Goal: Information Seeking & Learning: Find specific fact

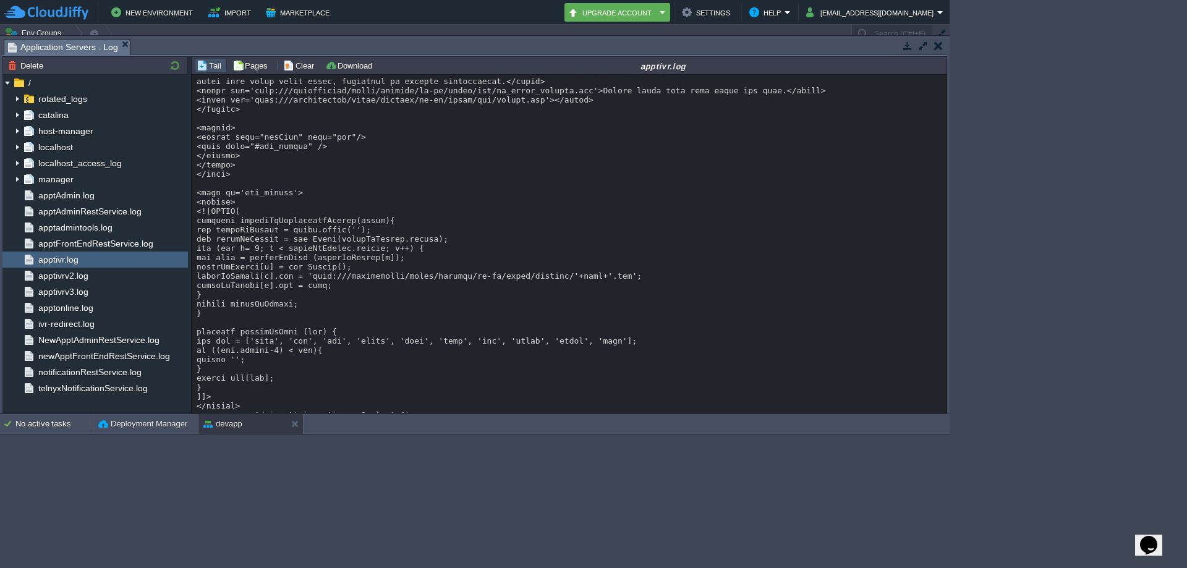
scroll to position [9, 0]
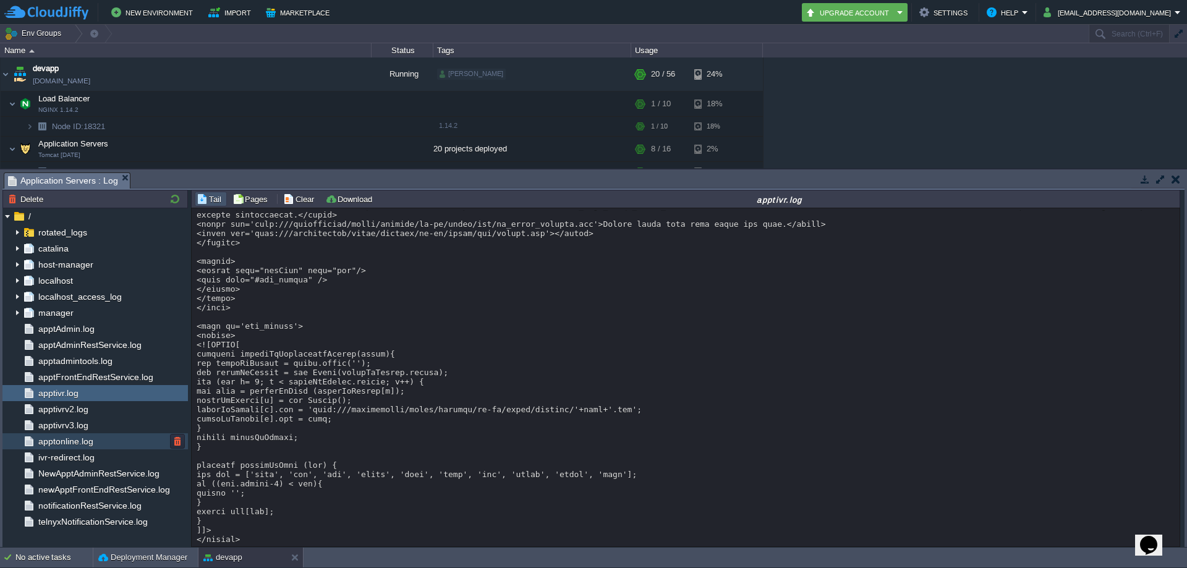
click at [77, 434] on span "apptonline.log" at bounding box center [65, 441] width 59 height 11
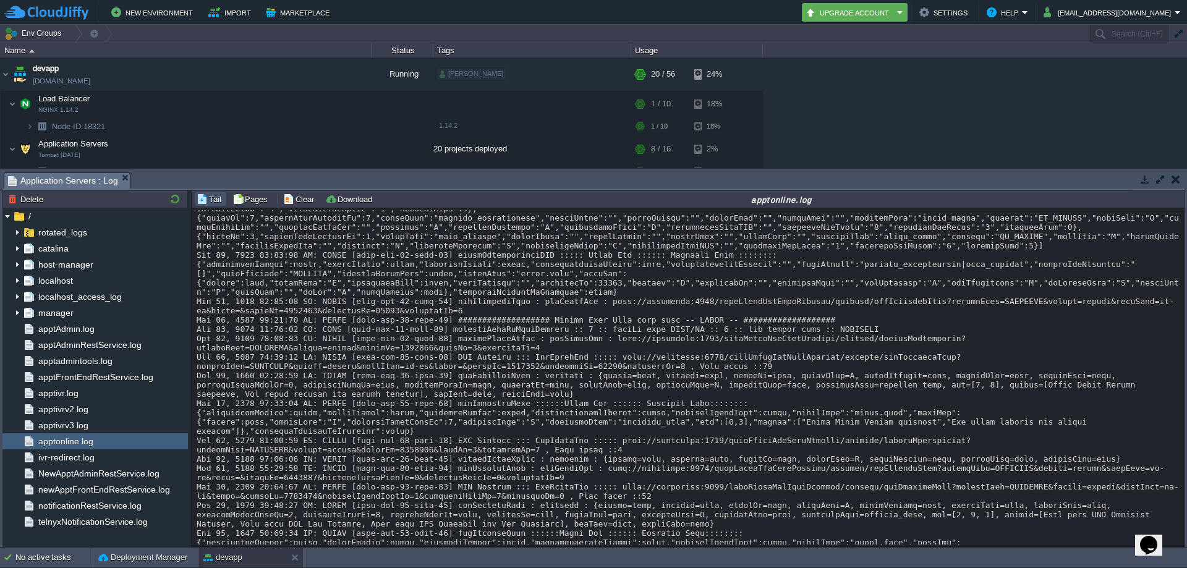
scroll to position [3011, 0]
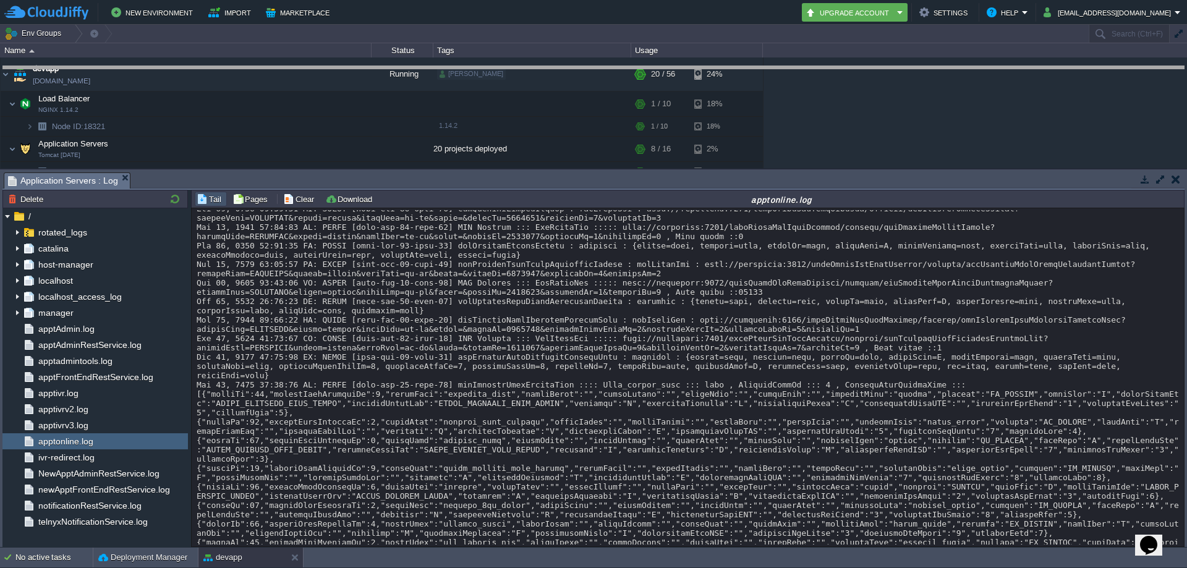
drag, startPoint x: 636, startPoint y: 189, endPoint x: 631, endPoint y: 82, distance: 107.1
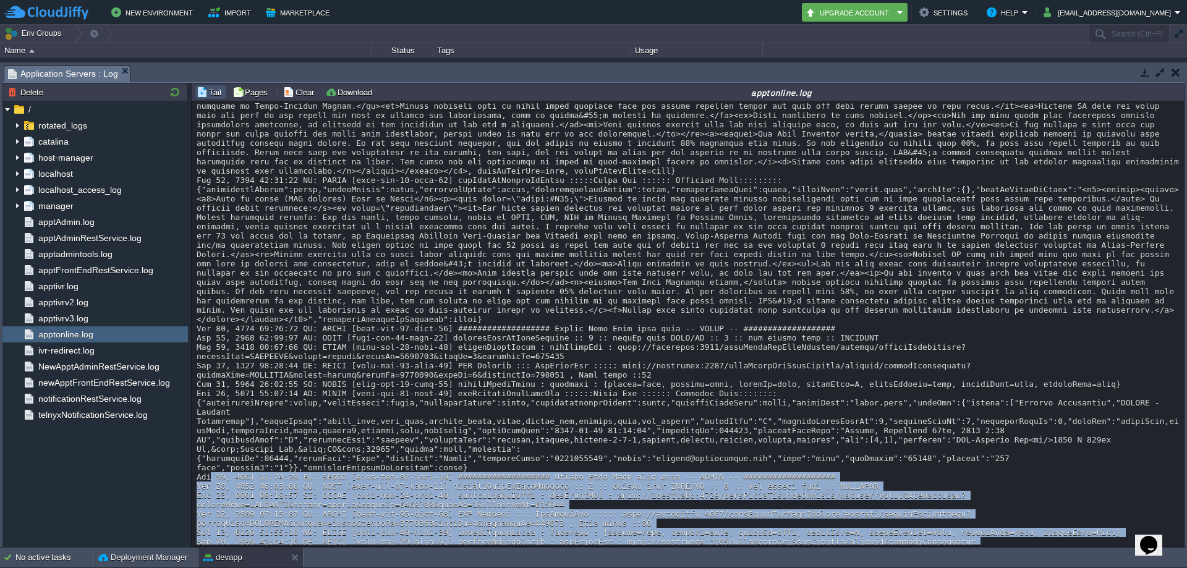
scroll to position [5519, 0]
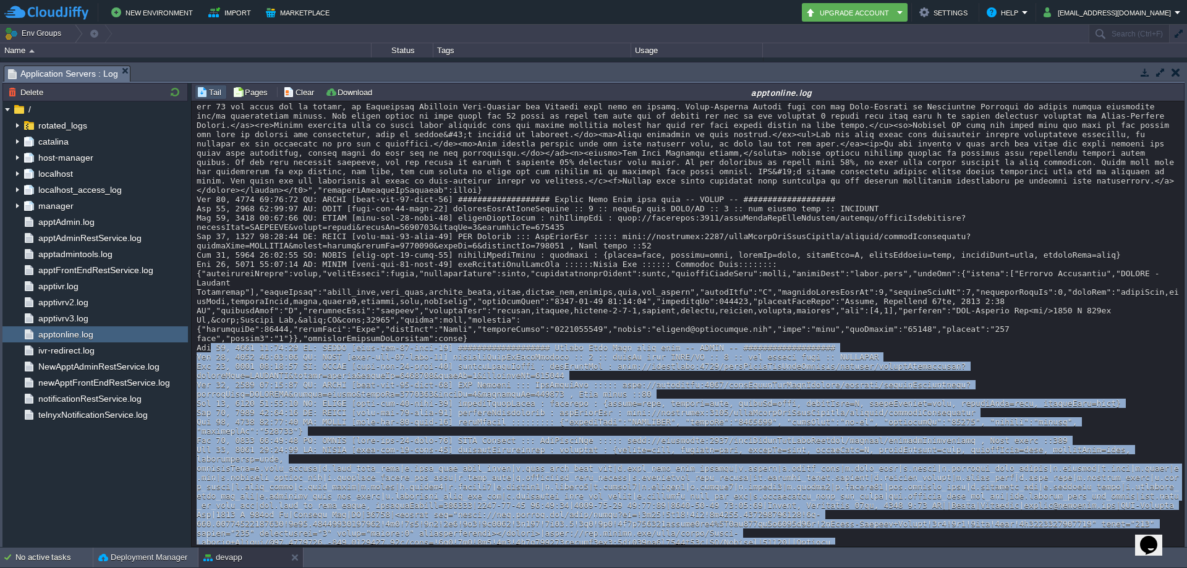
drag, startPoint x: 211, startPoint y: 258, endPoint x: 985, endPoint y: 489, distance: 807.9
copy div "25, 2025 08:18:46 PM: DEBUG [http-nio-80-exec-23] ################### Online Pa…"
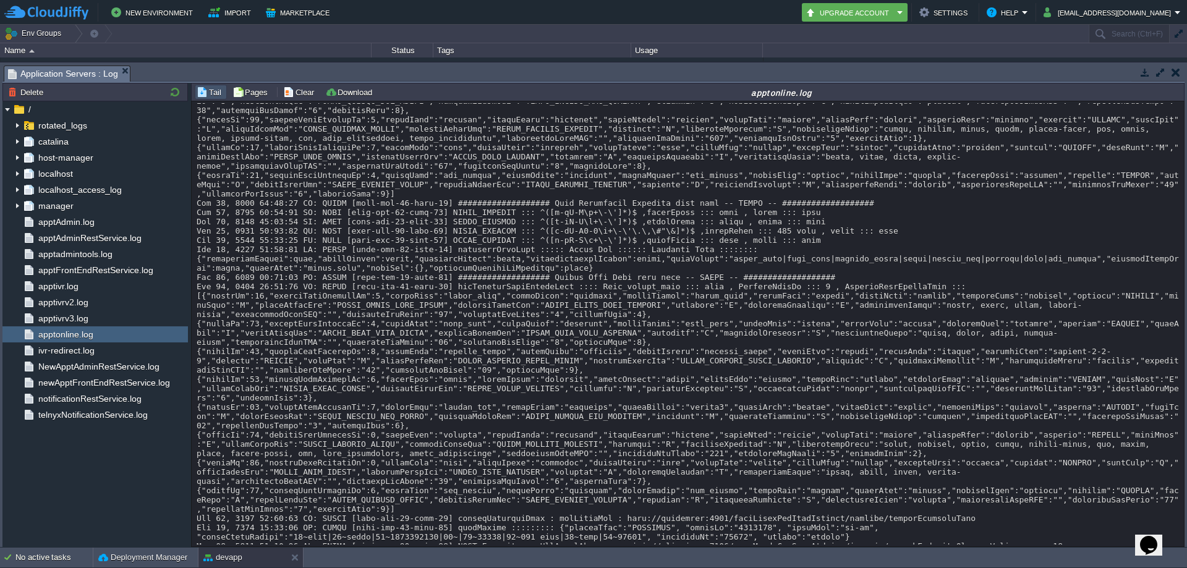
scroll to position [11687, 0]
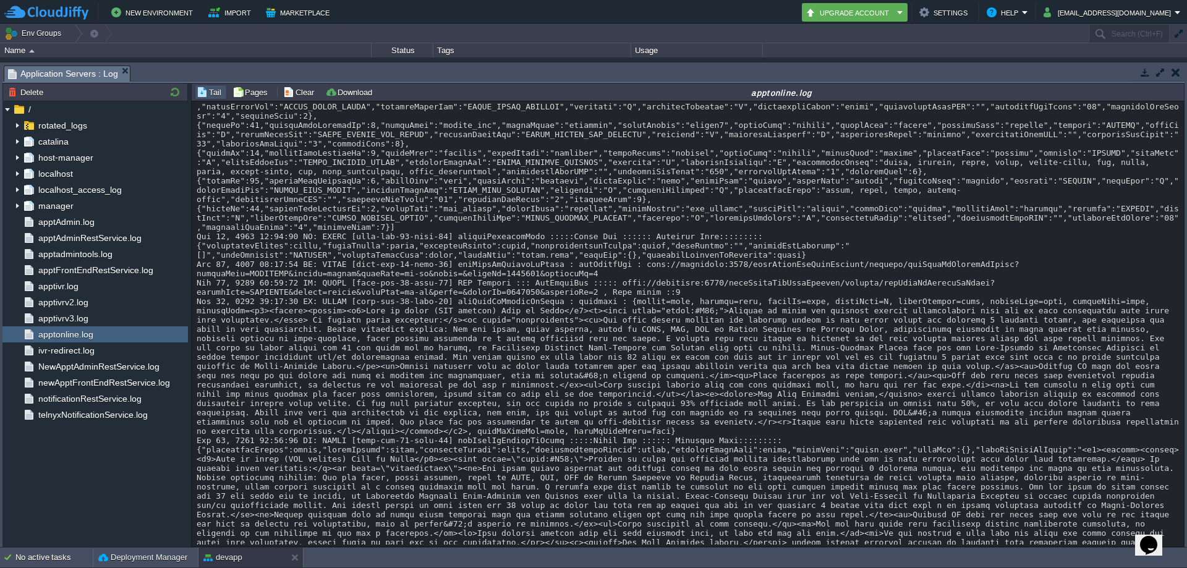
drag, startPoint x: 1183, startPoint y: 537, endPoint x: 1183, endPoint y: 526, distance: 11.1
click at [949, 434] on div "Loading..." at bounding box center [688, 323] width 992 height 445
drag, startPoint x: 503, startPoint y: 177, endPoint x: 864, endPoint y: 542, distance: 512.8
click at [864, 434] on div "Loading..." at bounding box center [688, 323] width 992 height 445
copy div ": EndPointUrl ::::: [URL] , Time taken [TECHNICAL_ID] [DATE] 08:22:14 PM: DEBUG…"
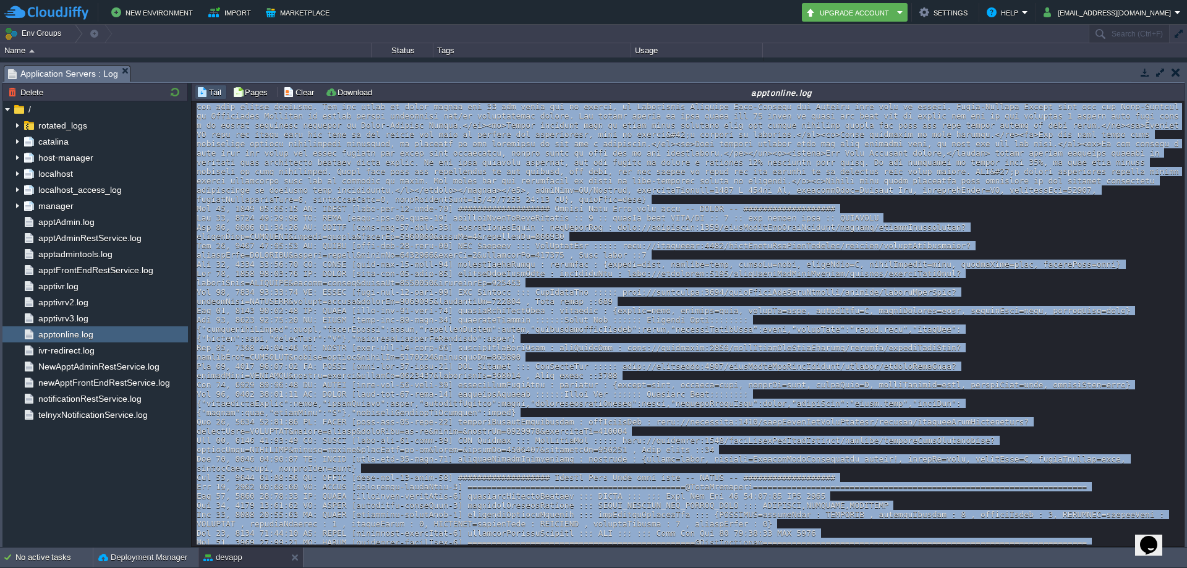
scroll to position [12781, 0]
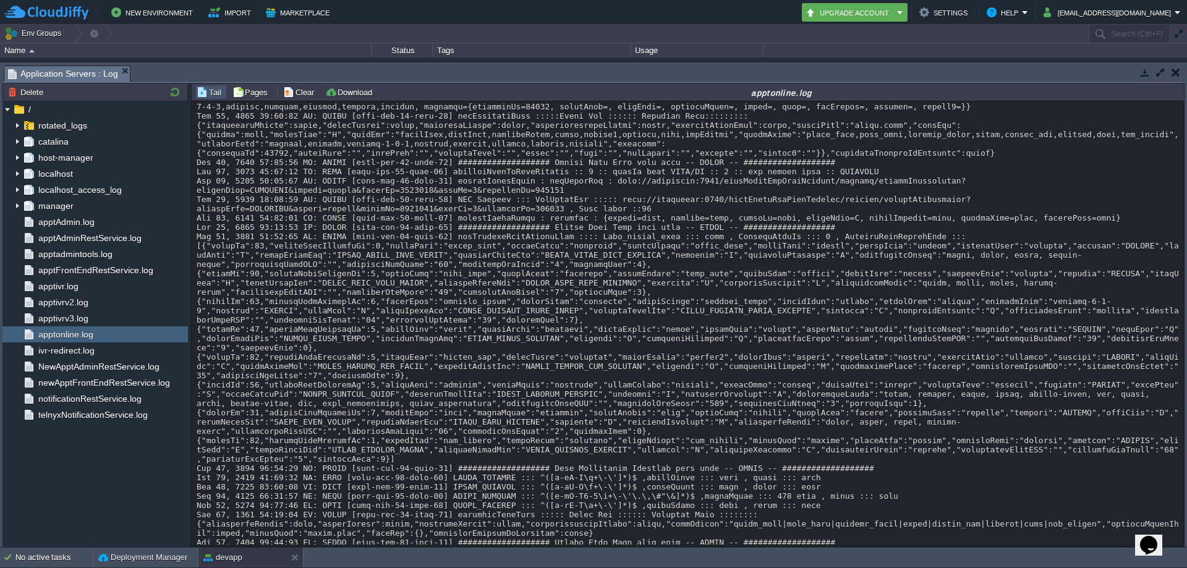
scroll to position [18234, 0]
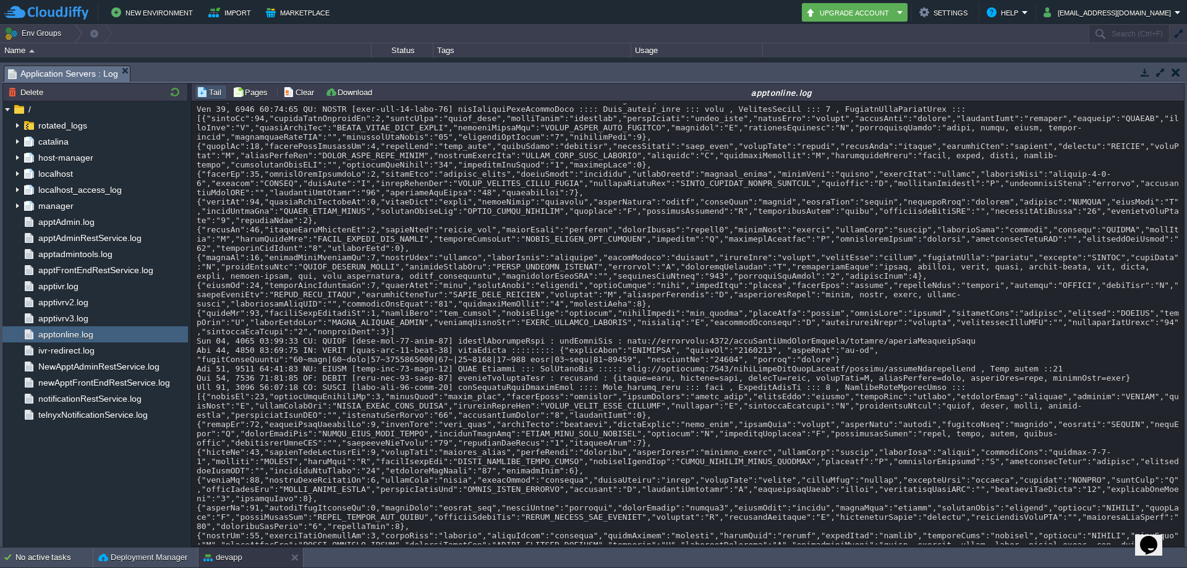
drag, startPoint x: 255, startPoint y: 475, endPoint x: 694, endPoint y: 515, distance: 441.4
copy div "09:09:55 PM: ERROR [http-nio-80-exec-37] Error : Text '[DATE] 9:00 AM' could no…"
